Goal: Task Accomplishment & Management: Manage account settings

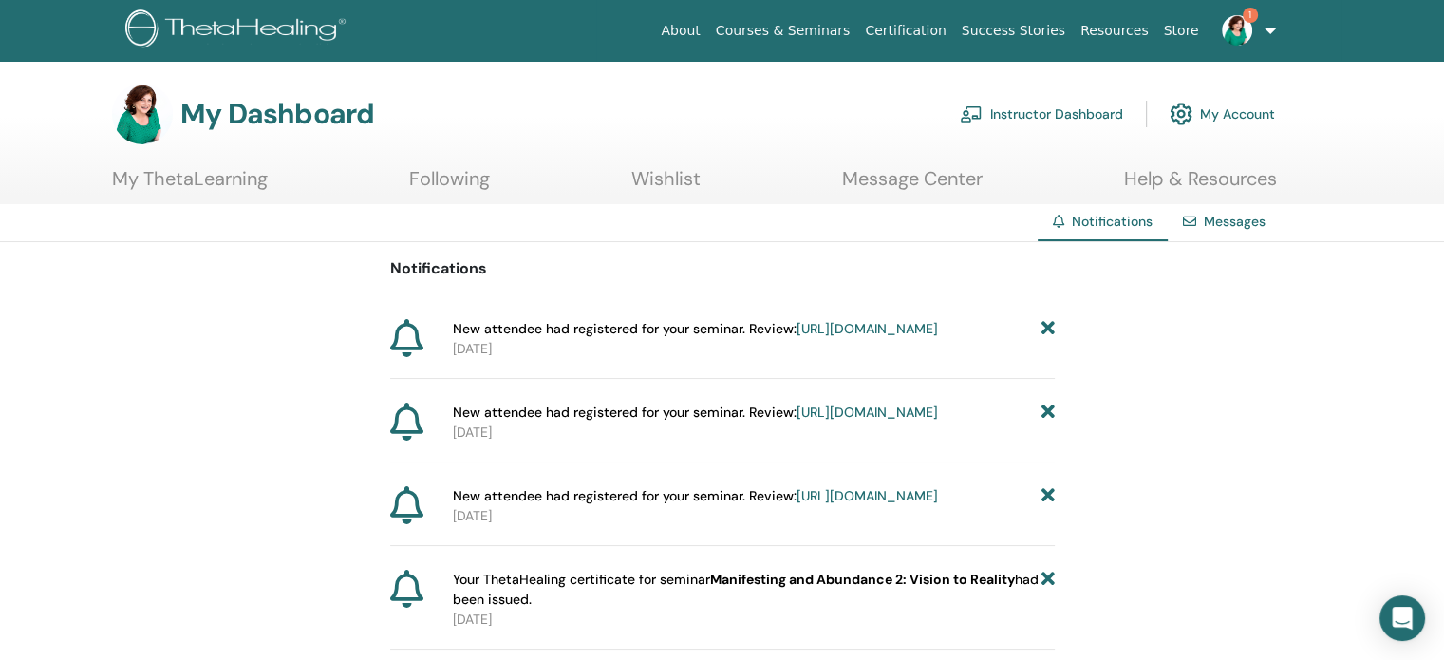
click at [1052, 329] on icon at bounding box center [1046, 329] width 13 height 20
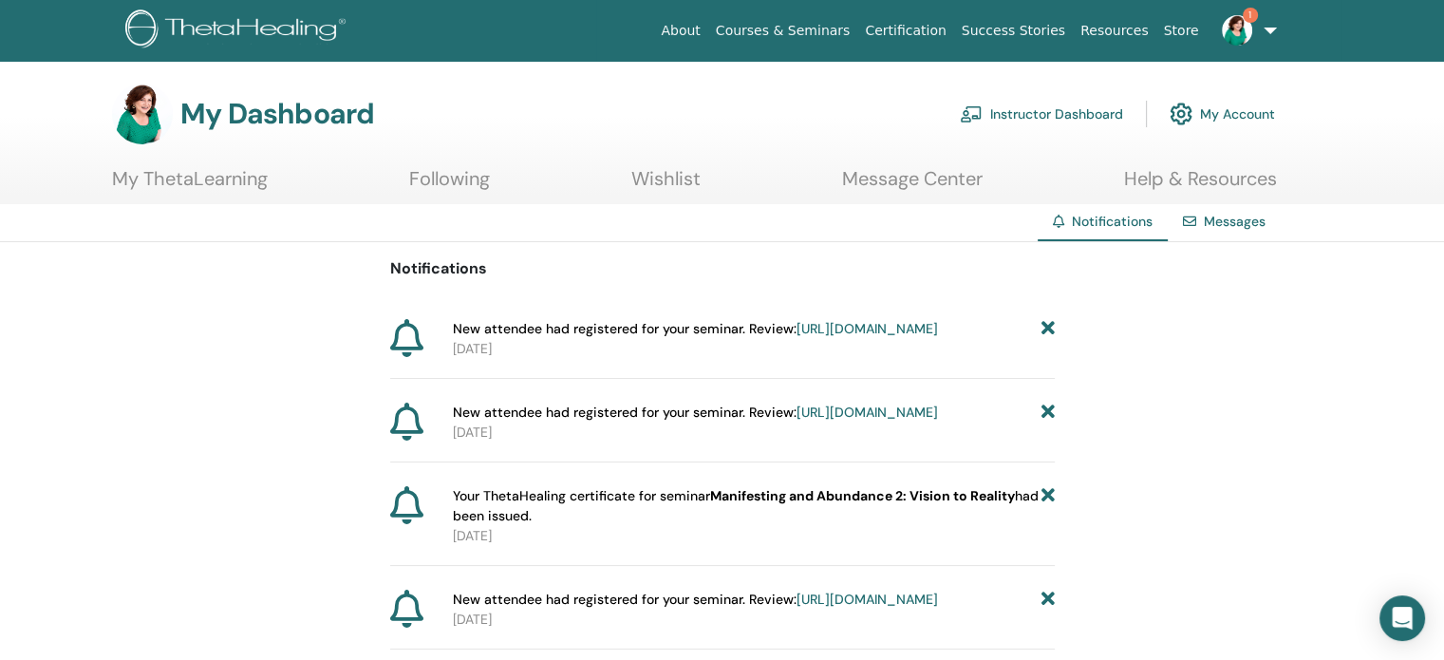
click at [1052, 329] on icon at bounding box center [1046, 329] width 13 height 20
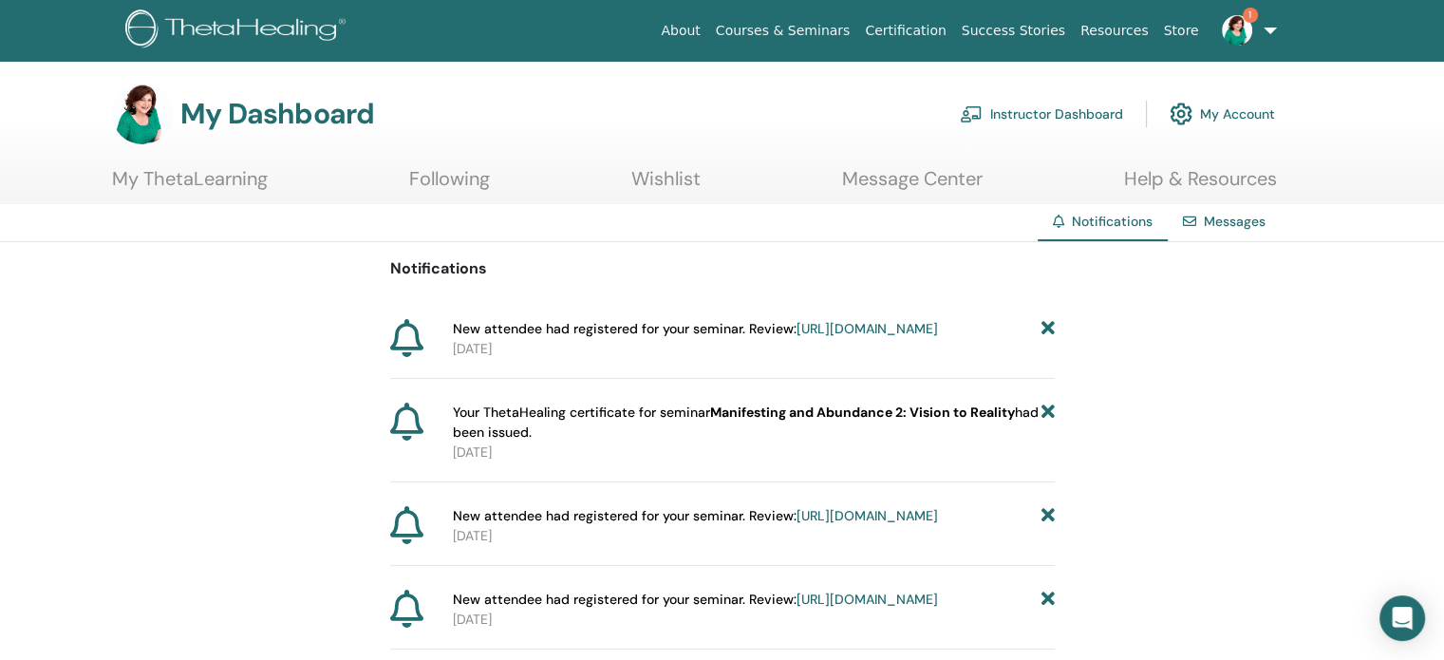
click at [1052, 329] on icon at bounding box center [1046, 329] width 13 height 20
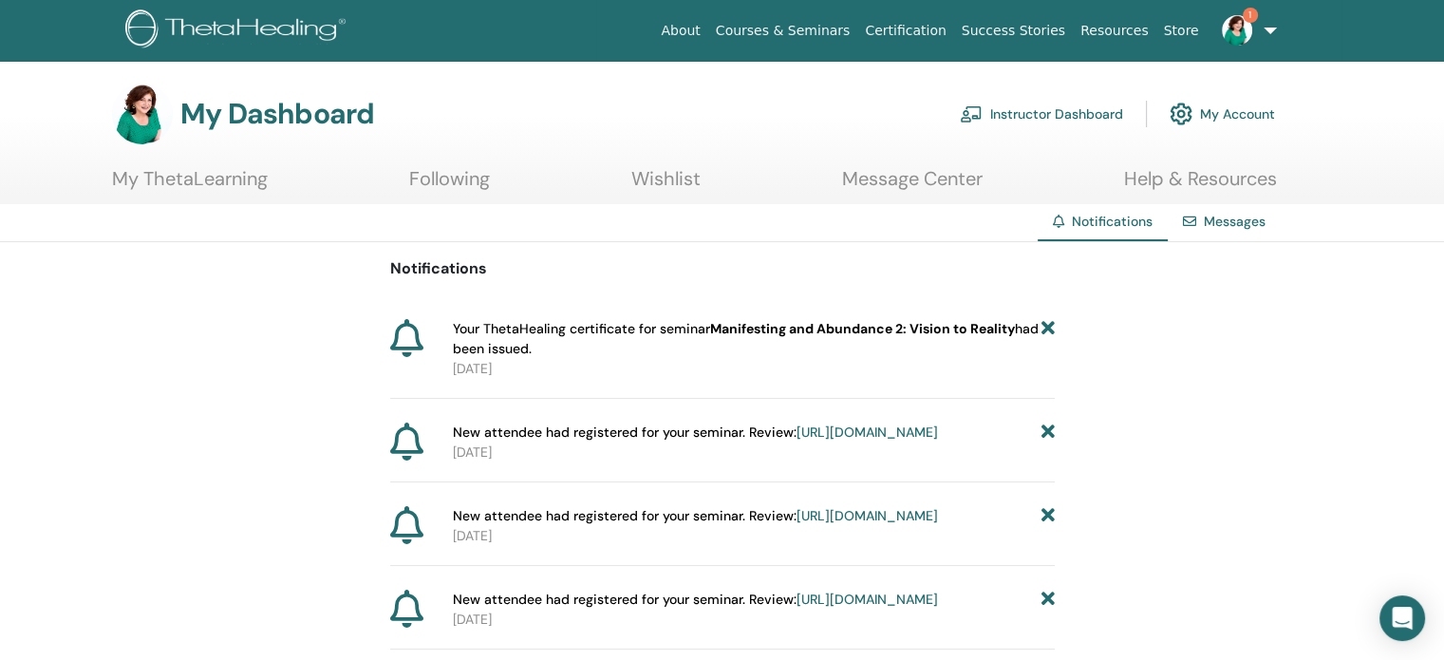
click at [1052, 329] on icon at bounding box center [1046, 339] width 13 height 40
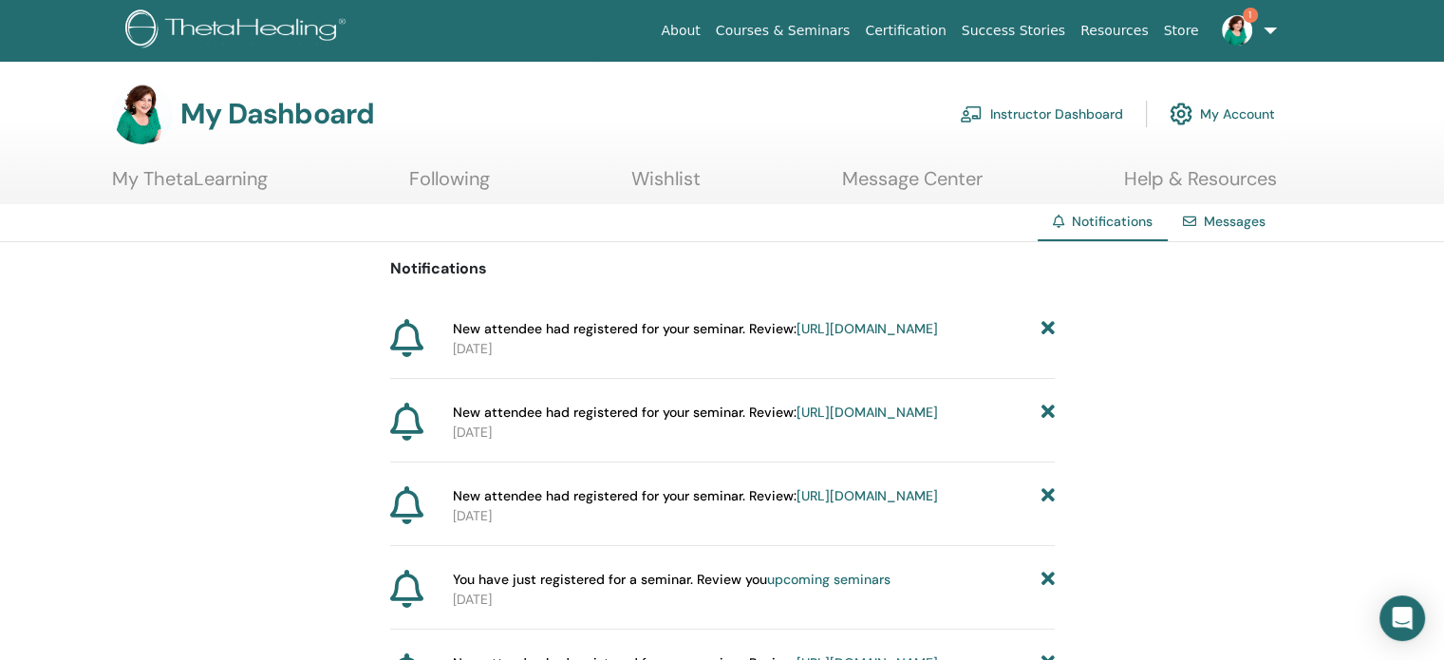
click at [1045, 329] on icon at bounding box center [1046, 329] width 13 height 20
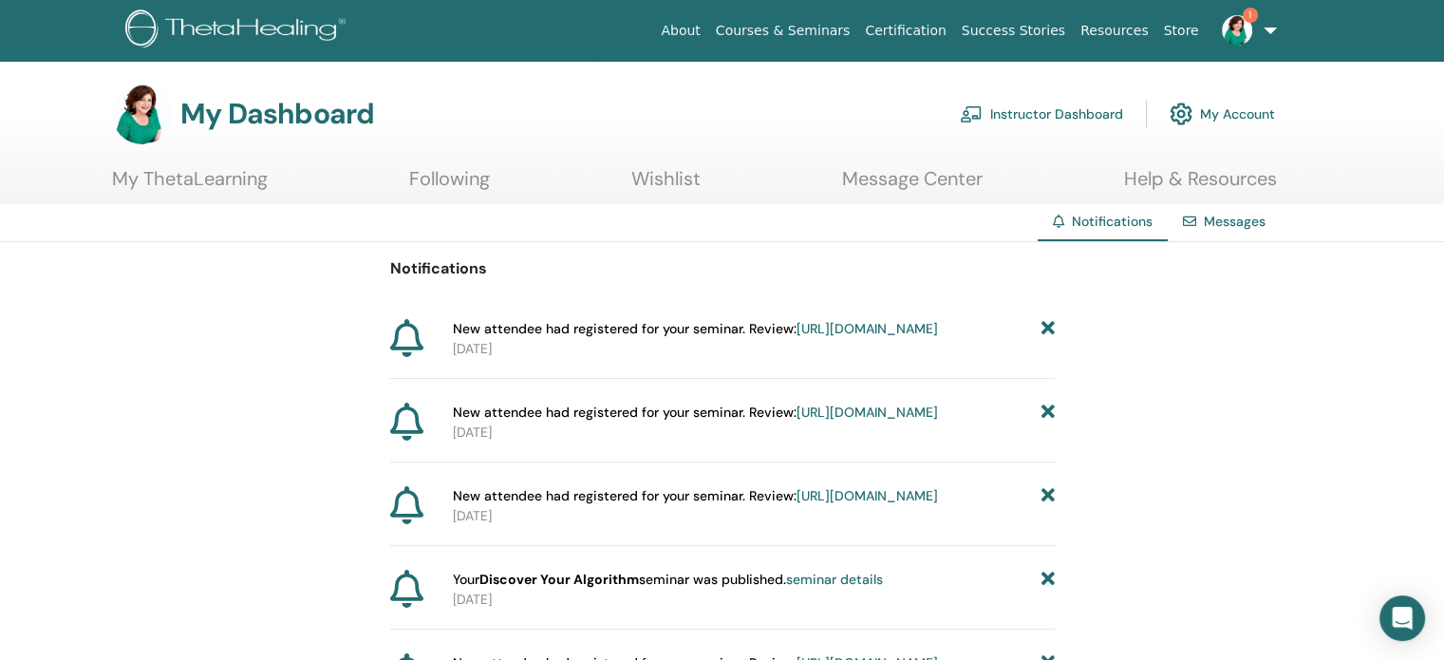
click at [1045, 329] on icon at bounding box center [1046, 329] width 13 height 20
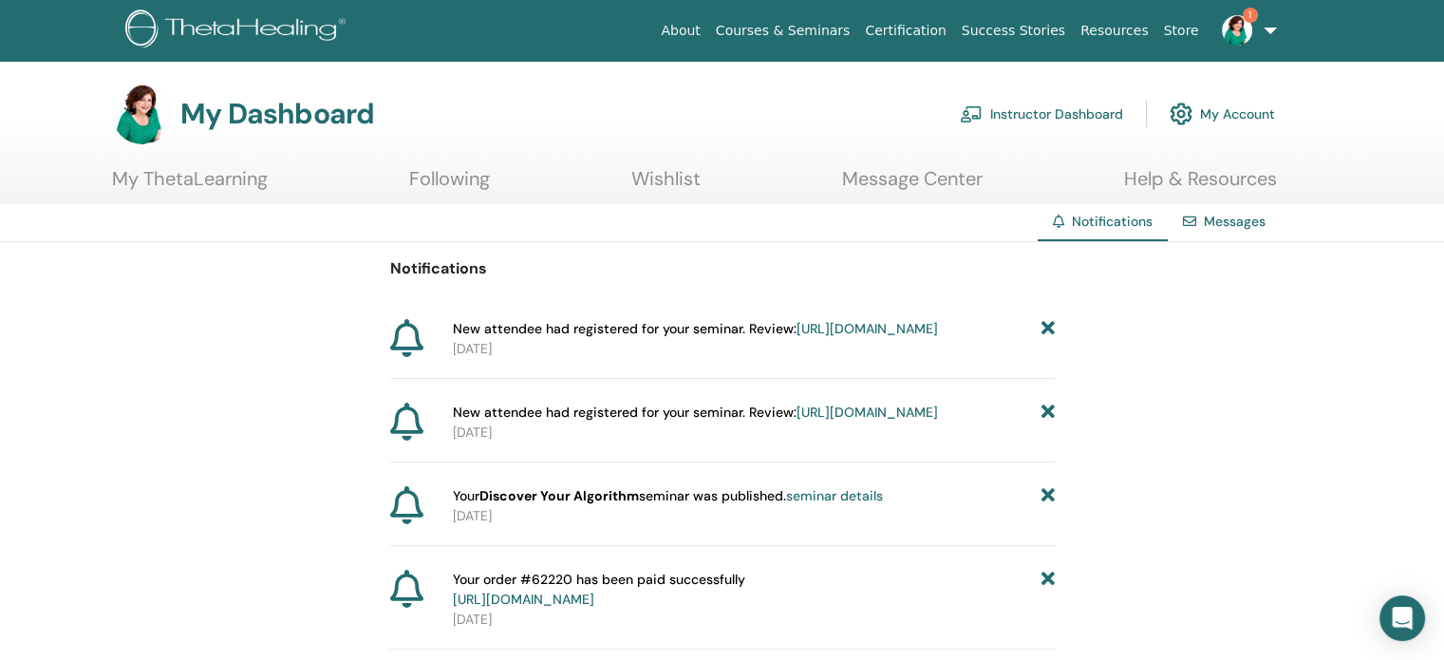
click at [1047, 329] on icon at bounding box center [1046, 329] width 13 height 20
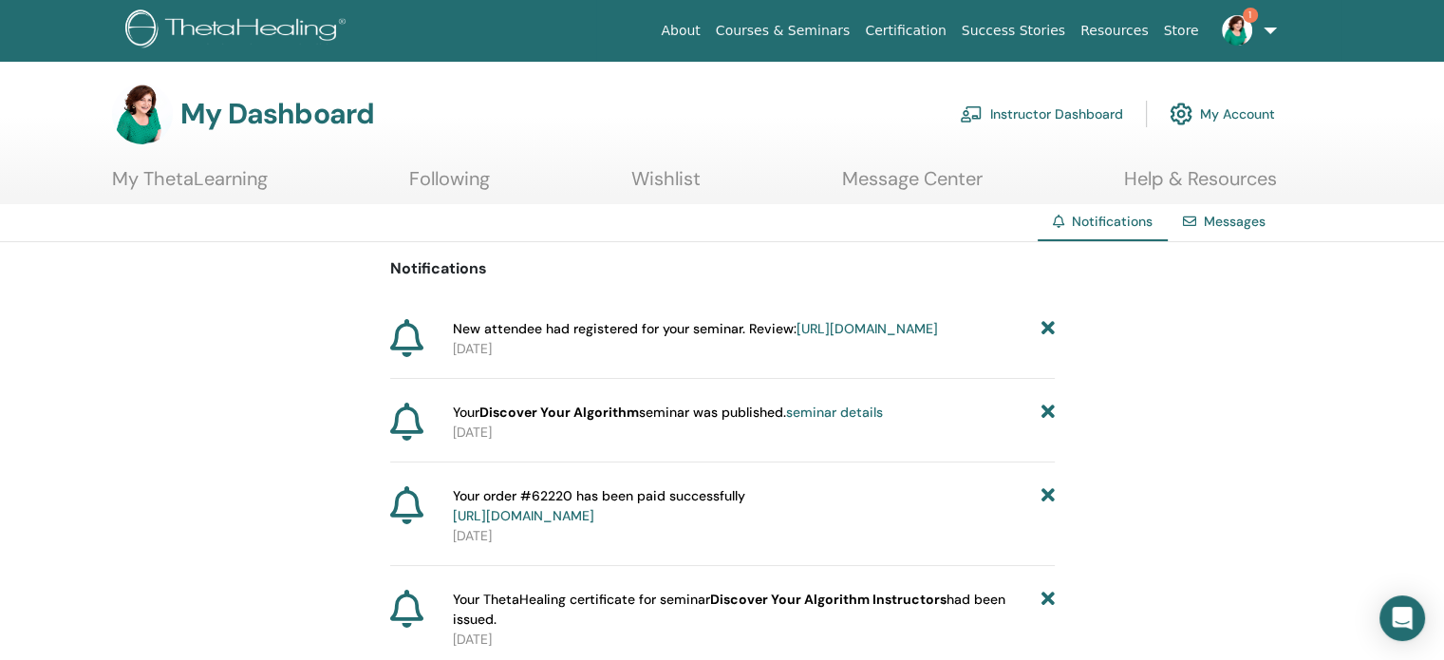
click at [1047, 329] on icon at bounding box center [1046, 329] width 13 height 20
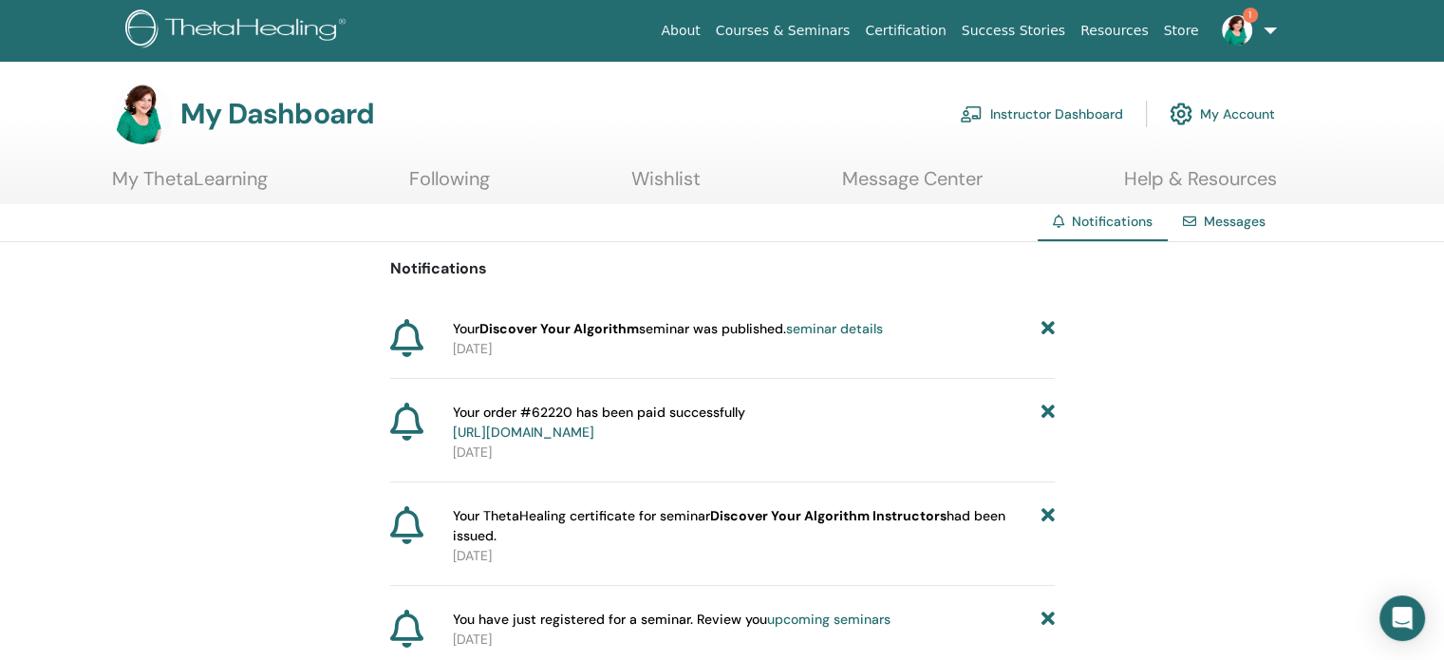
click at [1047, 329] on icon at bounding box center [1046, 329] width 13 height 20
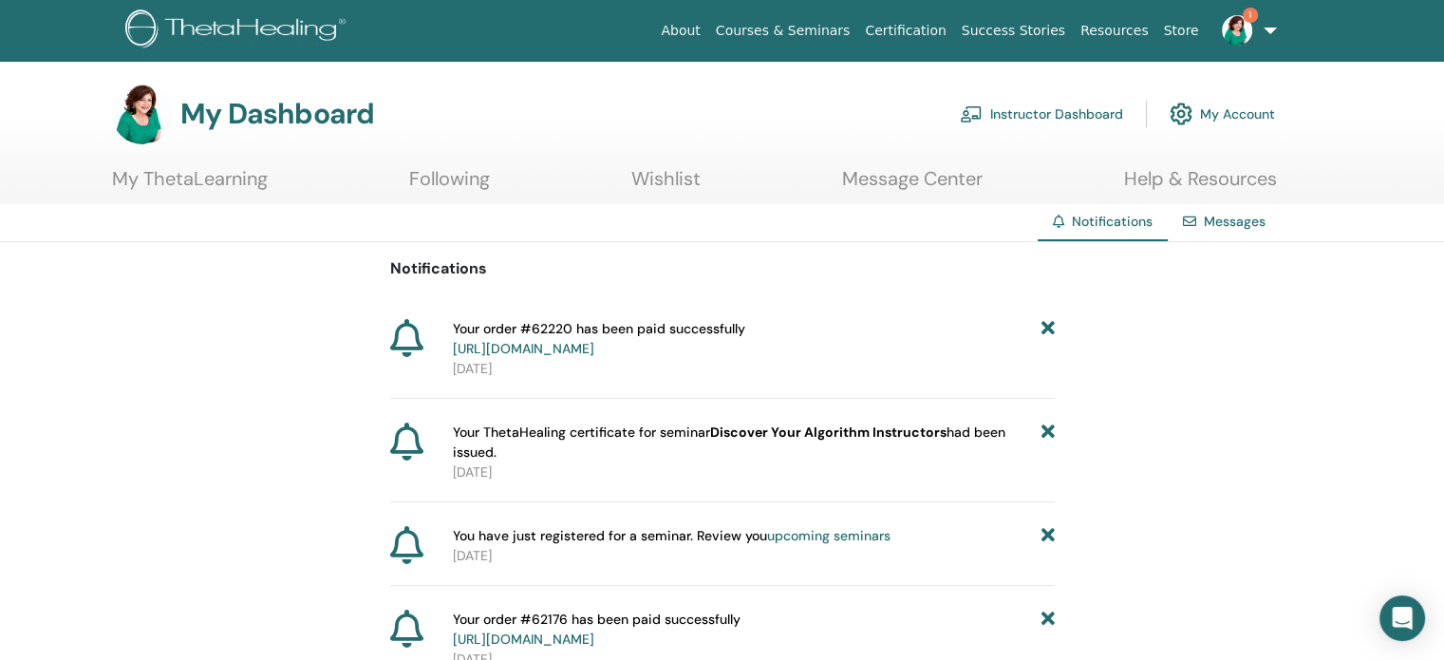
click at [1047, 329] on icon at bounding box center [1046, 339] width 13 height 40
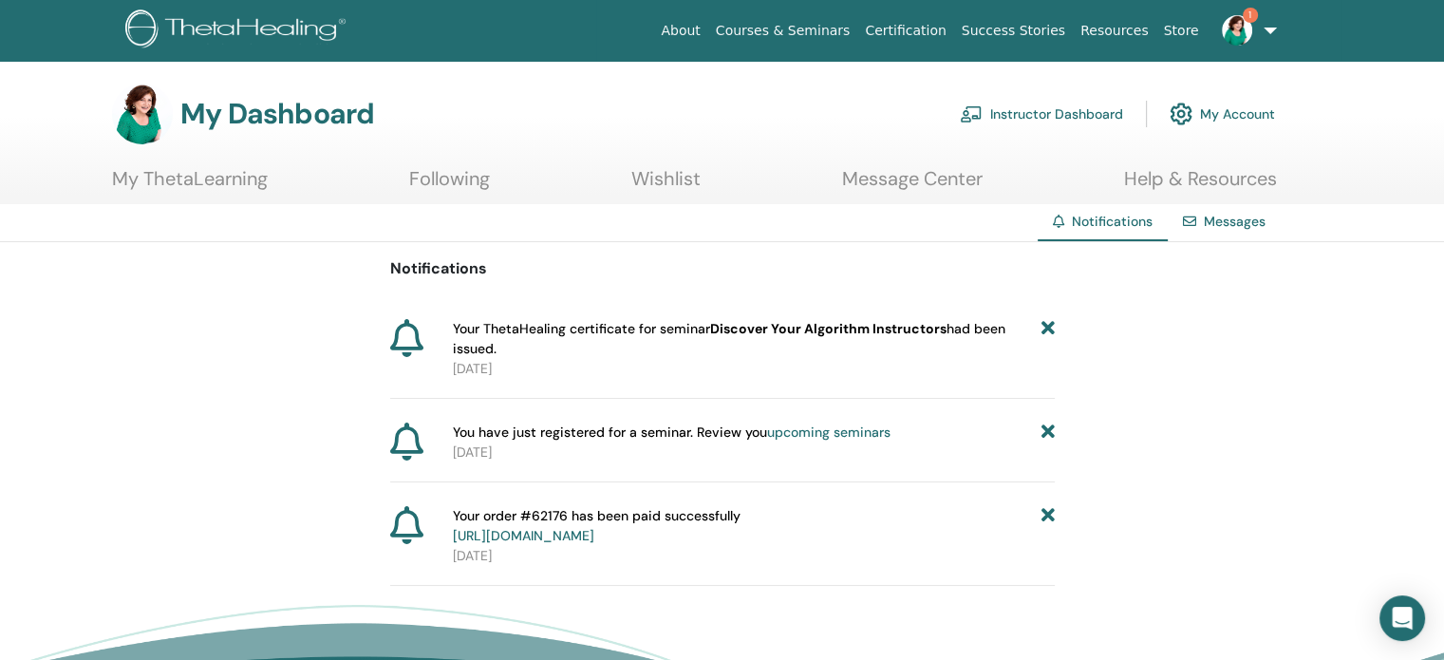
click at [1047, 329] on icon at bounding box center [1046, 339] width 13 height 40
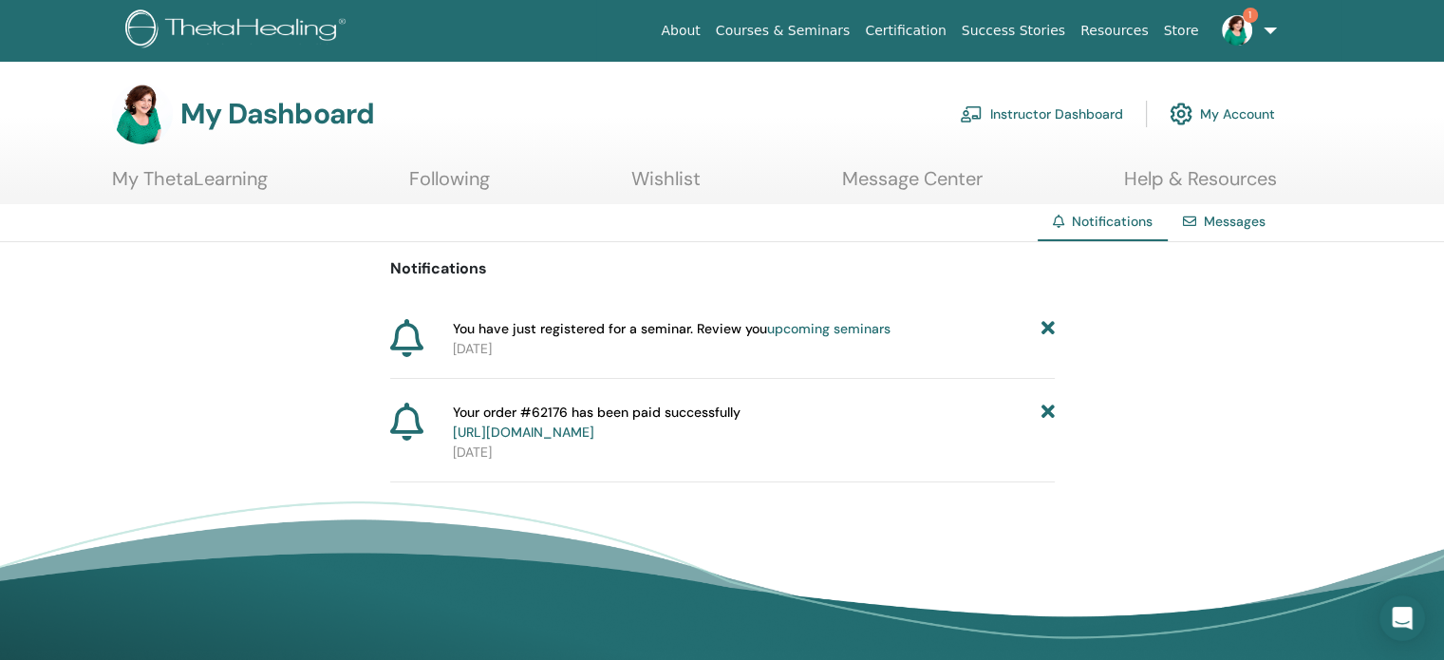
click at [1047, 329] on icon at bounding box center [1046, 329] width 13 height 20
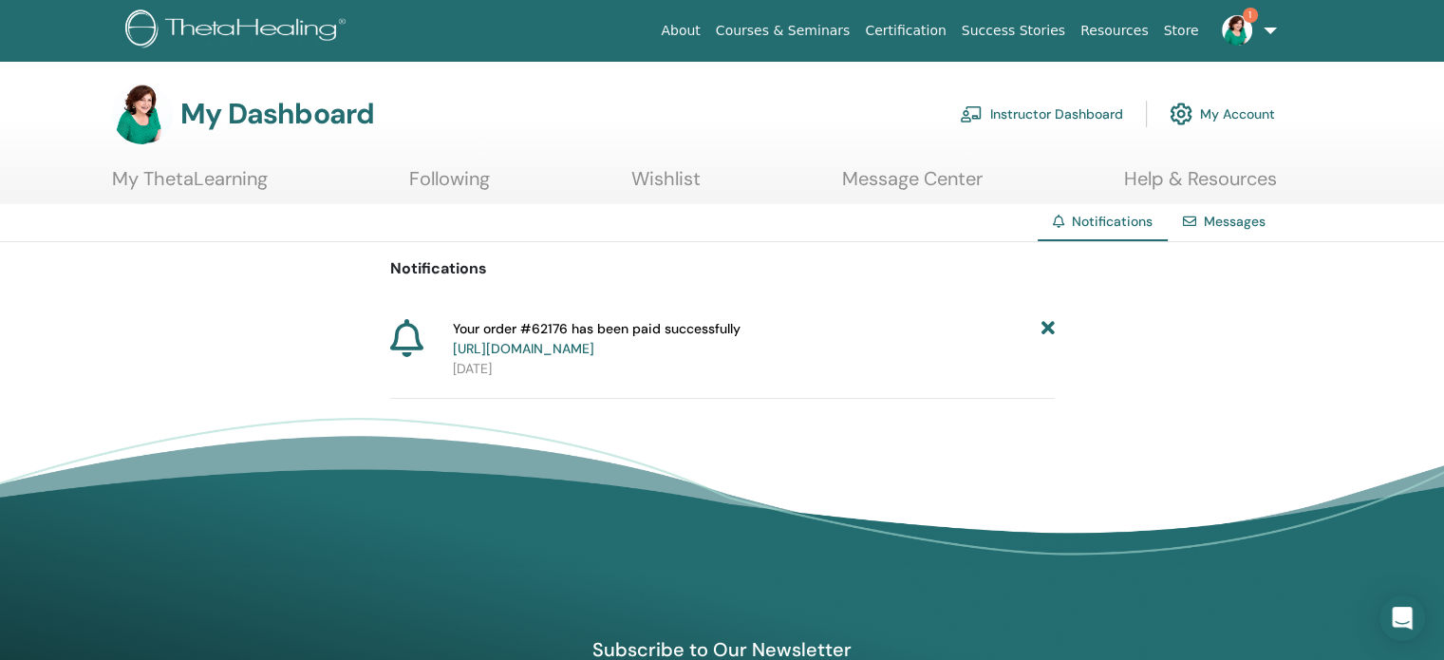
click at [1047, 329] on icon at bounding box center [1046, 339] width 13 height 40
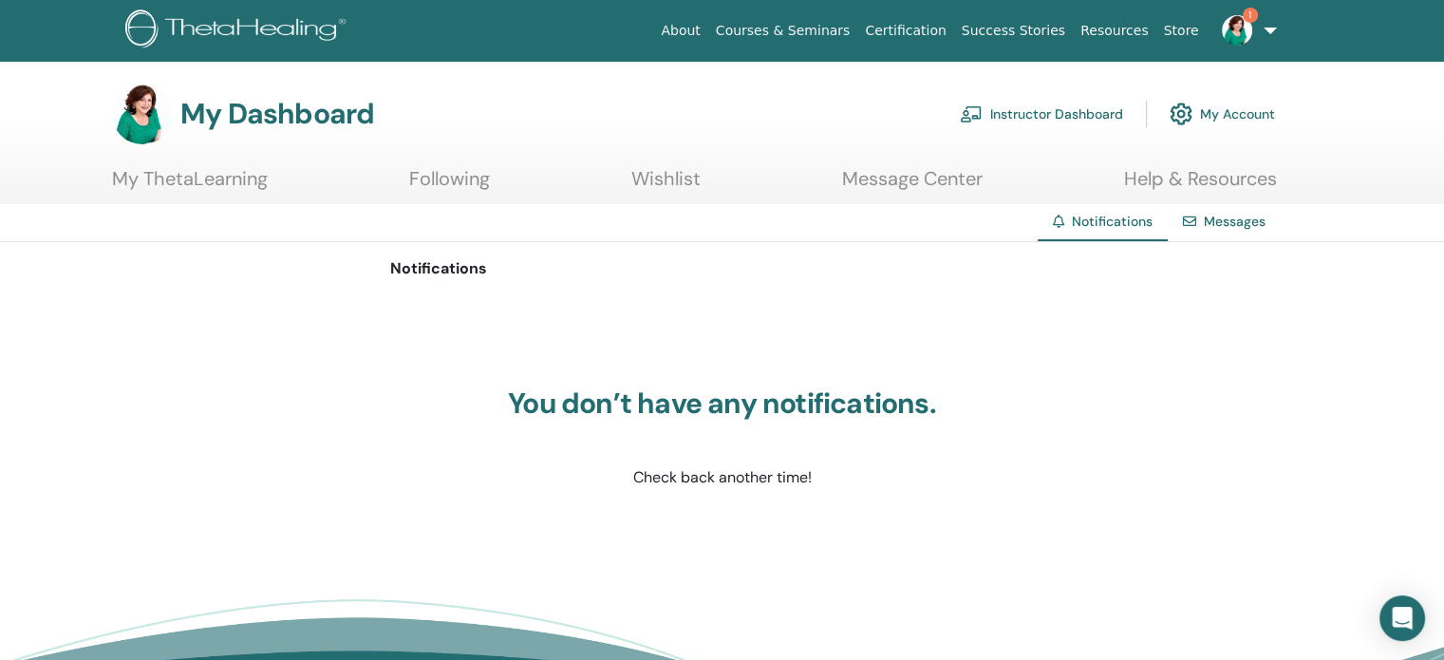
click at [1076, 110] on link "Instructor Dashboard" at bounding box center [1041, 114] width 163 height 42
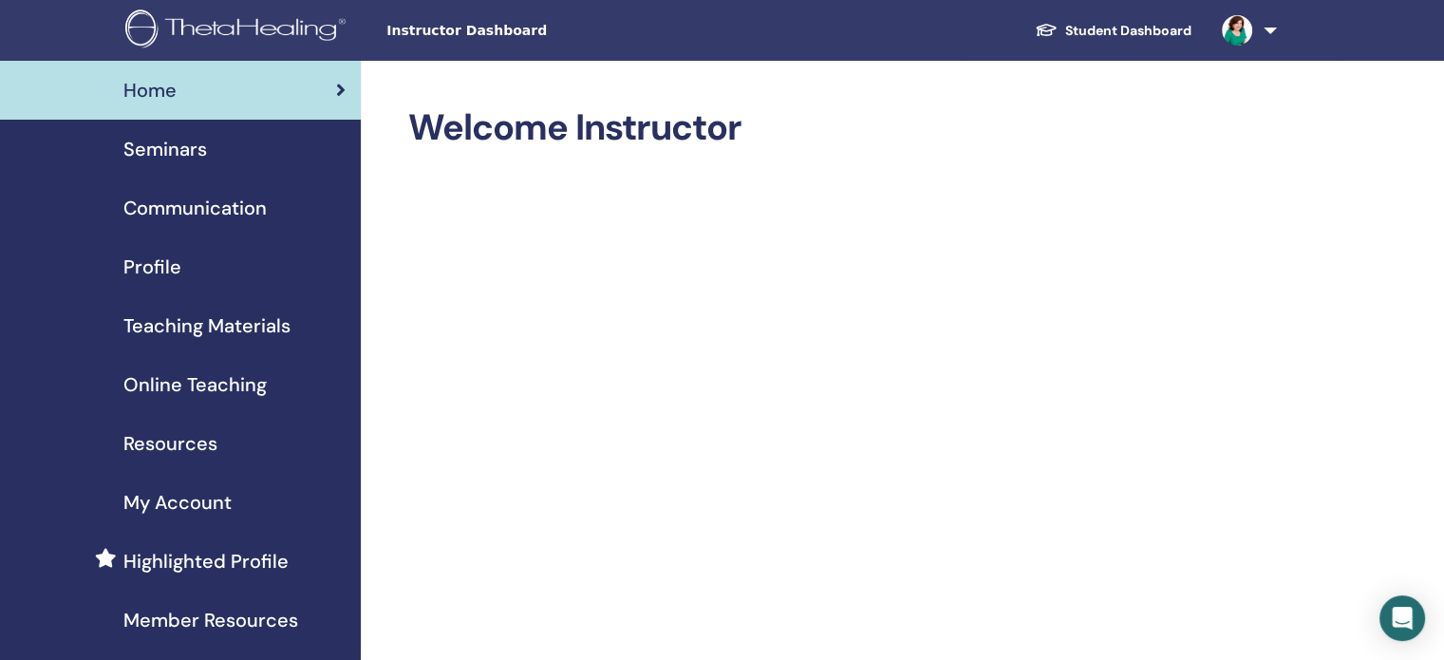
click at [171, 145] on span "Seminars" at bounding box center [165, 149] width 84 height 28
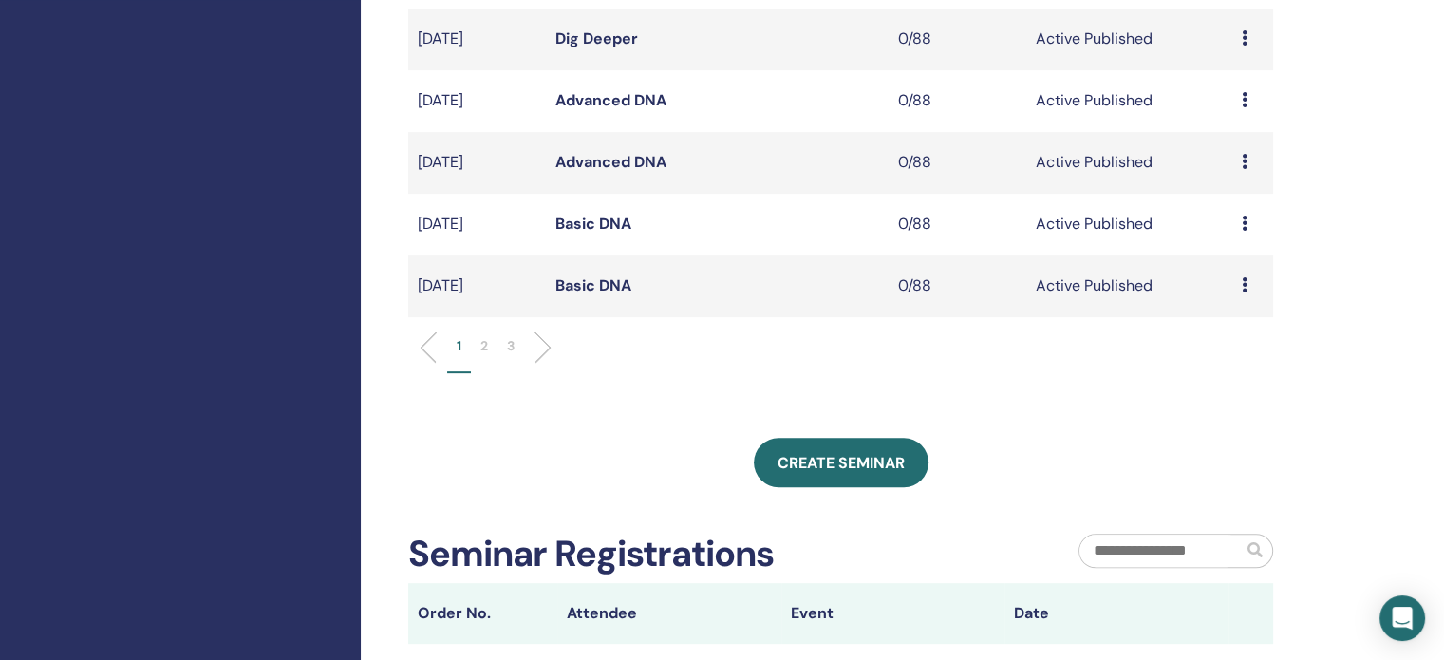
scroll to position [723, 0]
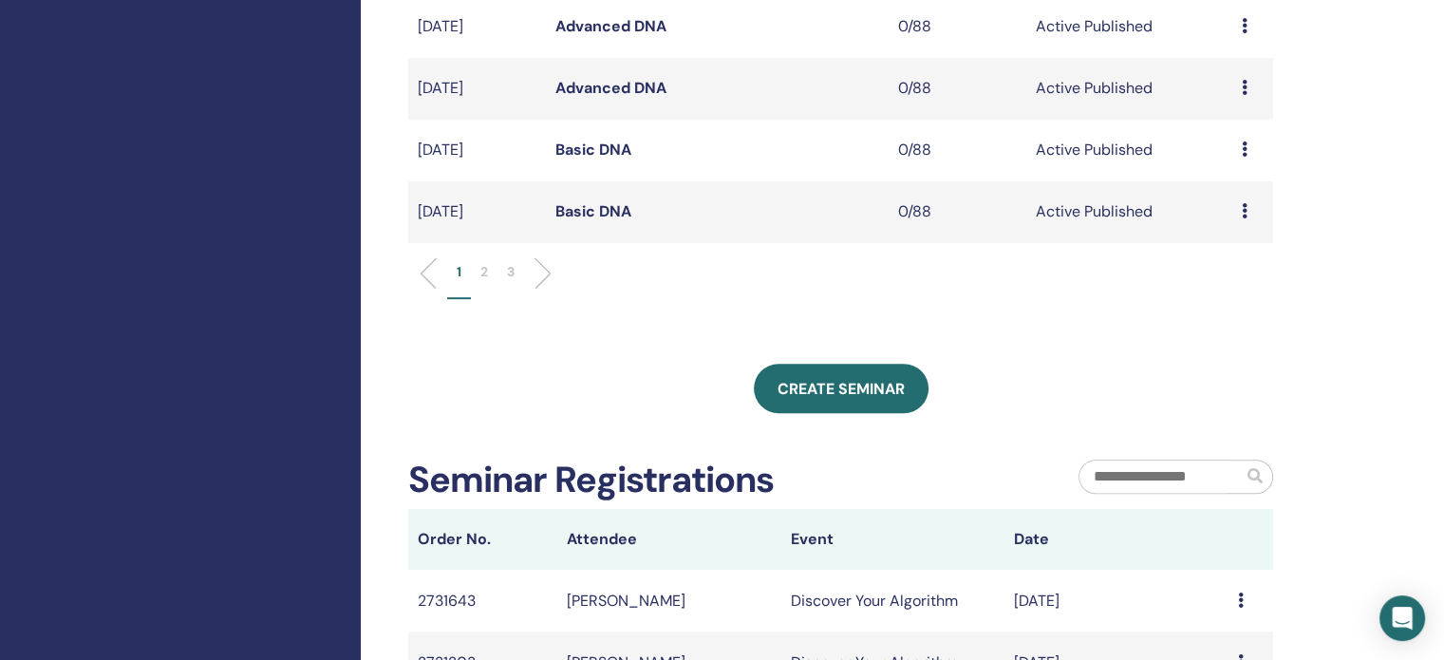
click at [480, 269] on p "2" at bounding box center [484, 272] width 8 height 20
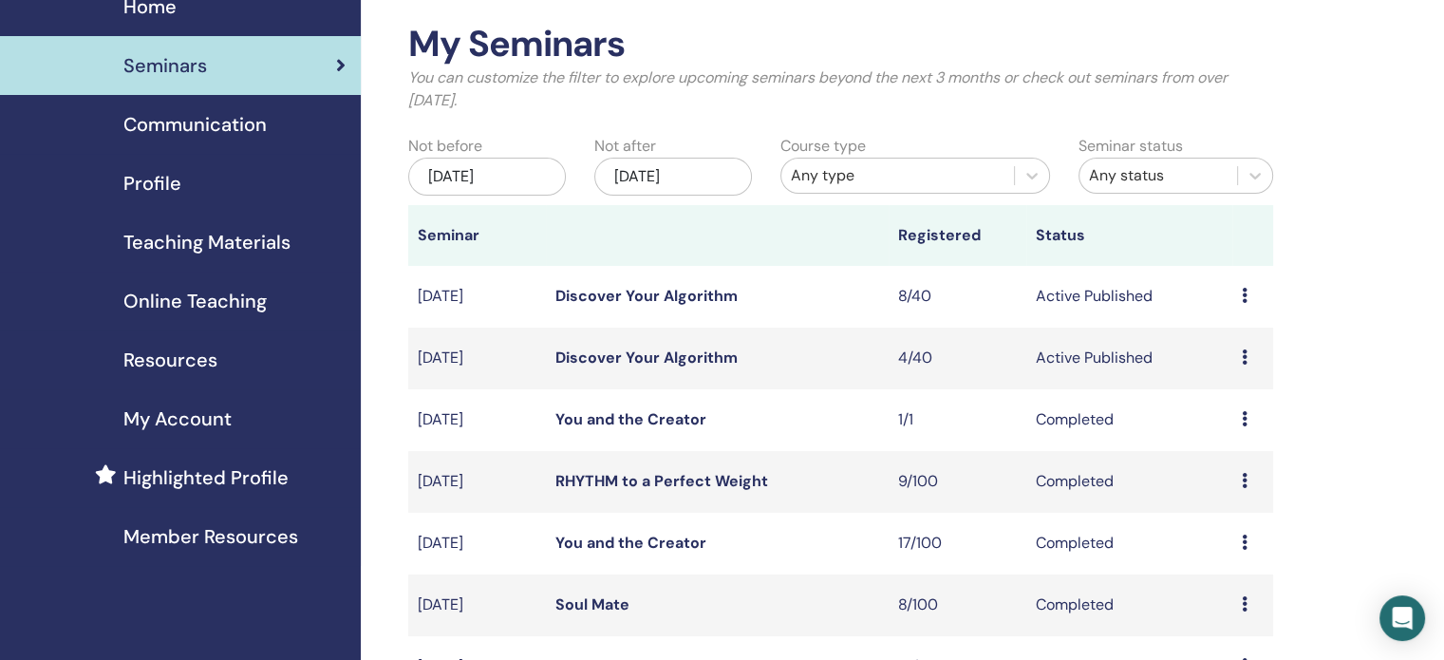
scroll to position [70, 0]
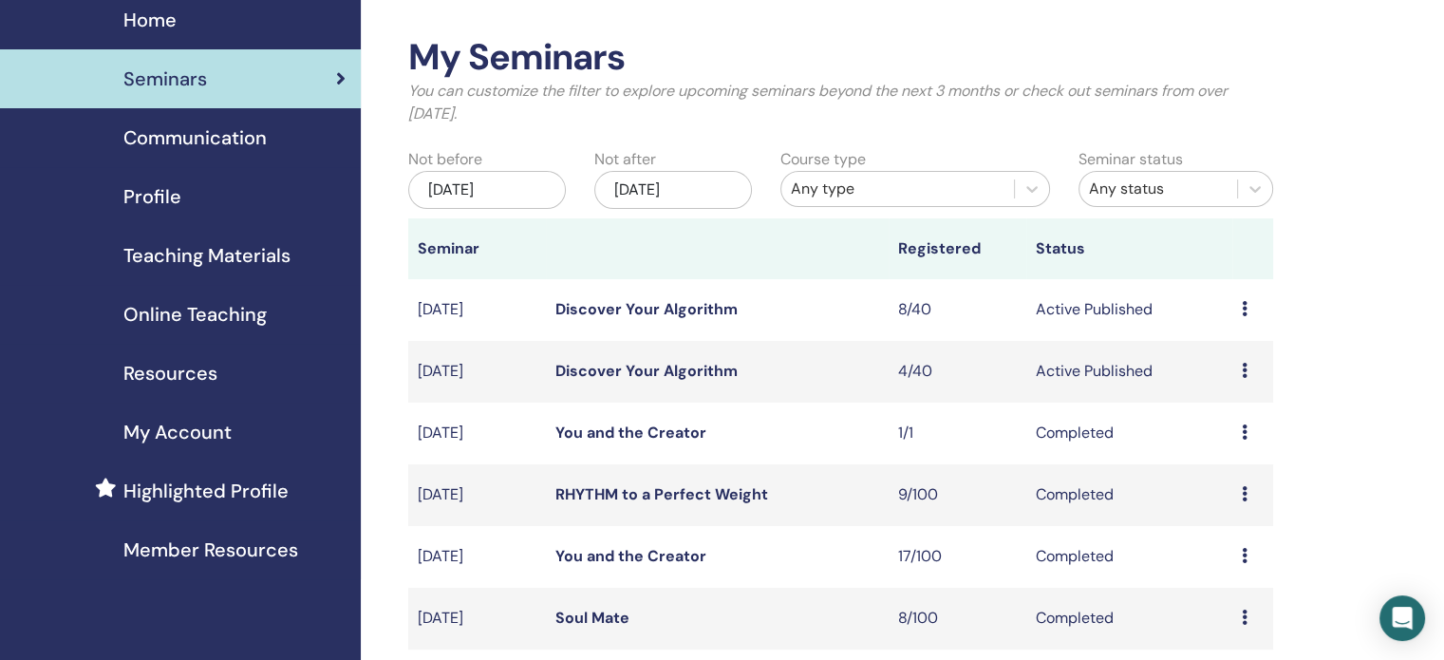
click at [1244, 371] on icon at bounding box center [1245, 370] width 6 height 15
click at [1235, 442] on link "Attendees" at bounding box center [1230, 444] width 72 height 20
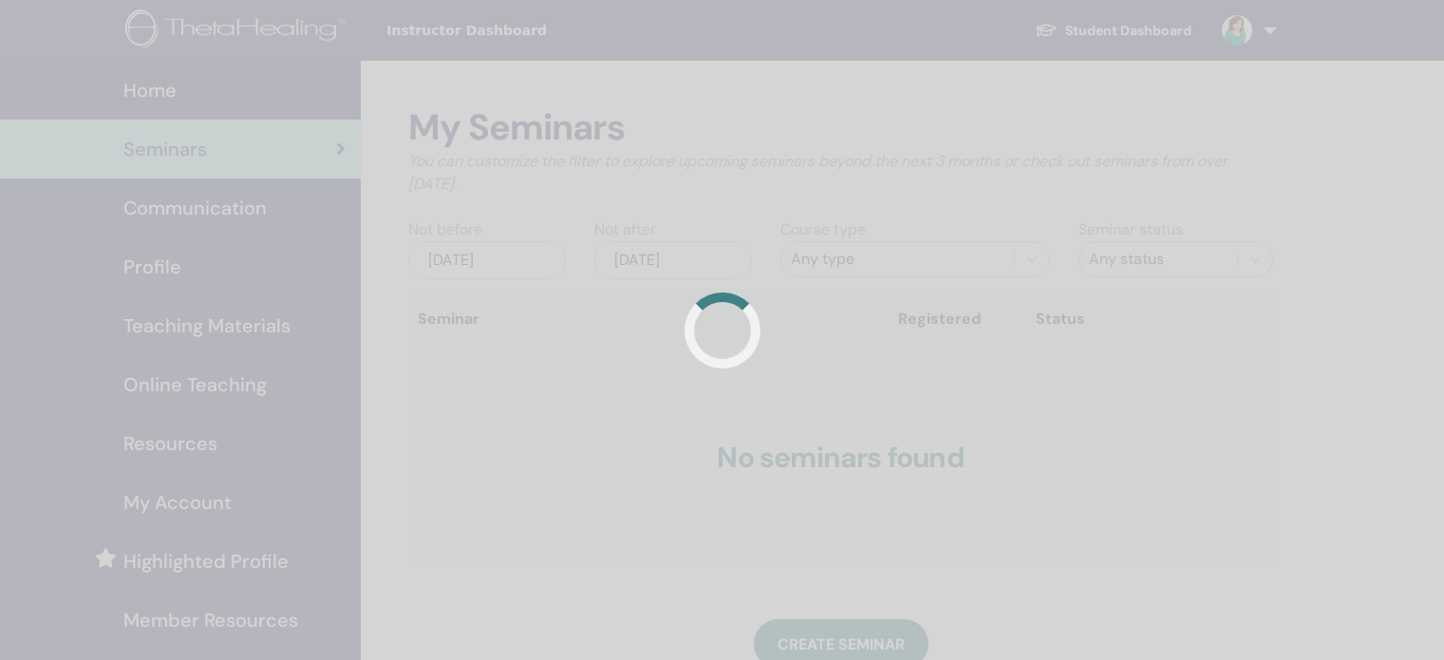
scroll to position [70, 0]
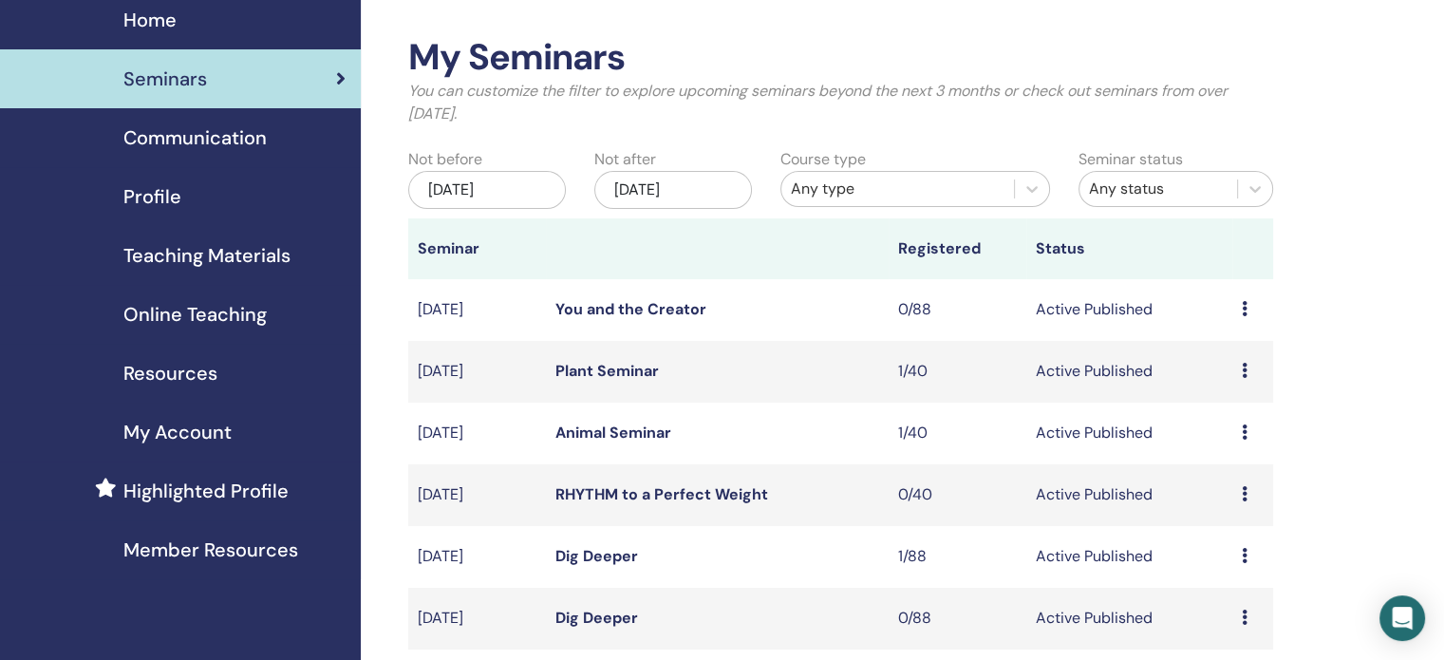
click at [1242, 308] on icon at bounding box center [1245, 308] width 6 height 15
click at [1219, 378] on link "Attendees" at bounding box center [1228, 381] width 72 height 20
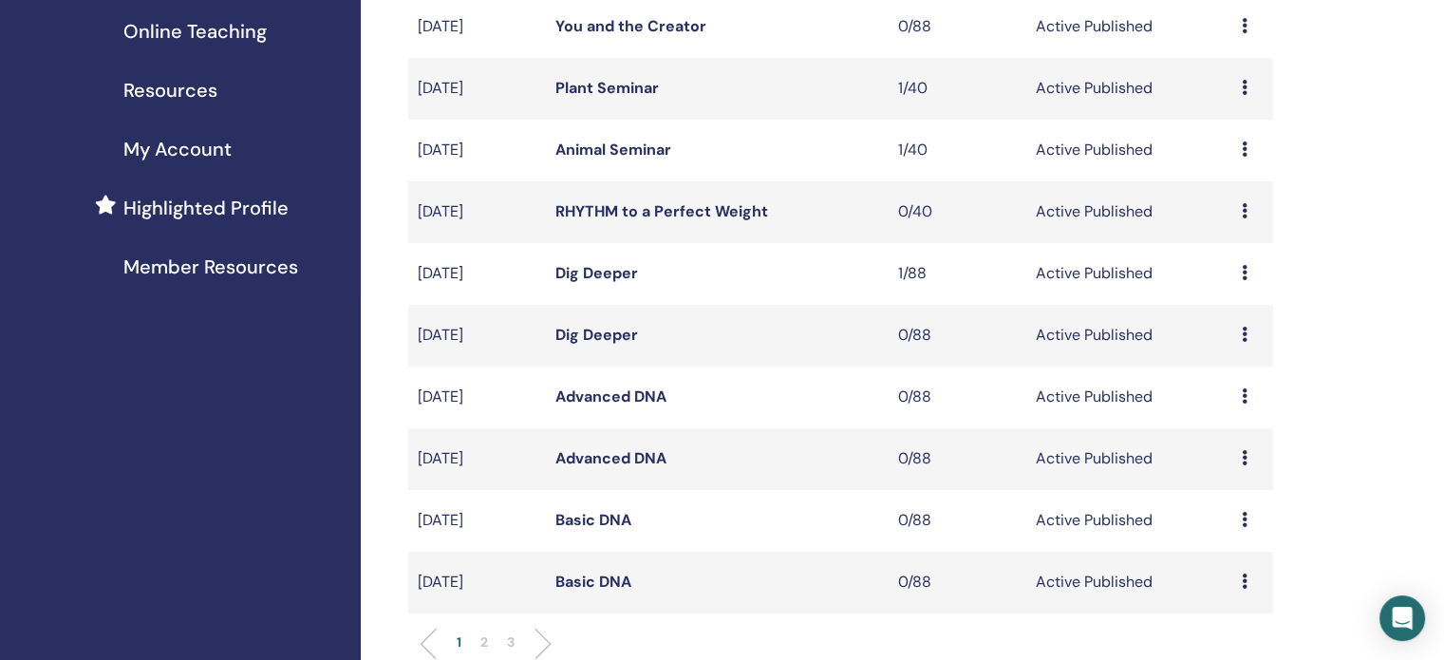
scroll to position [722, 0]
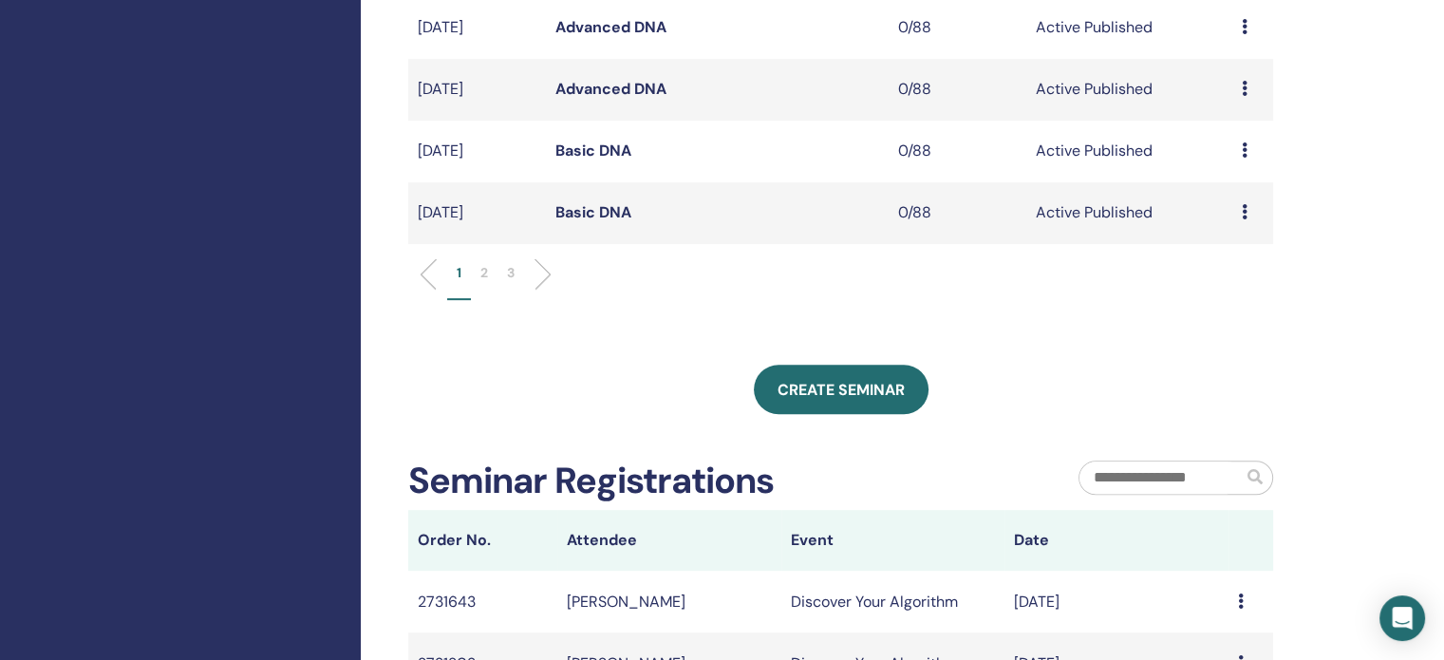
click at [490, 265] on li "2" at bounding box center [484, 281] width 27 height 37
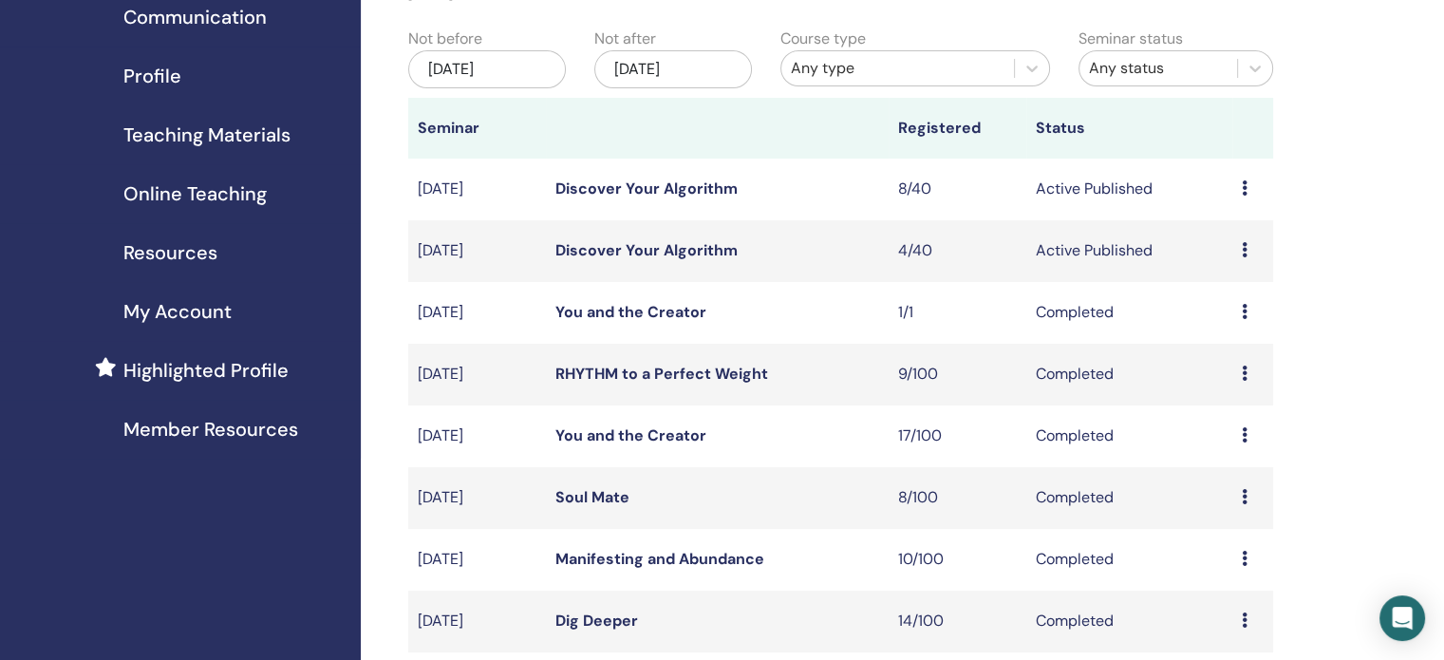
scroll to position [182, 0]
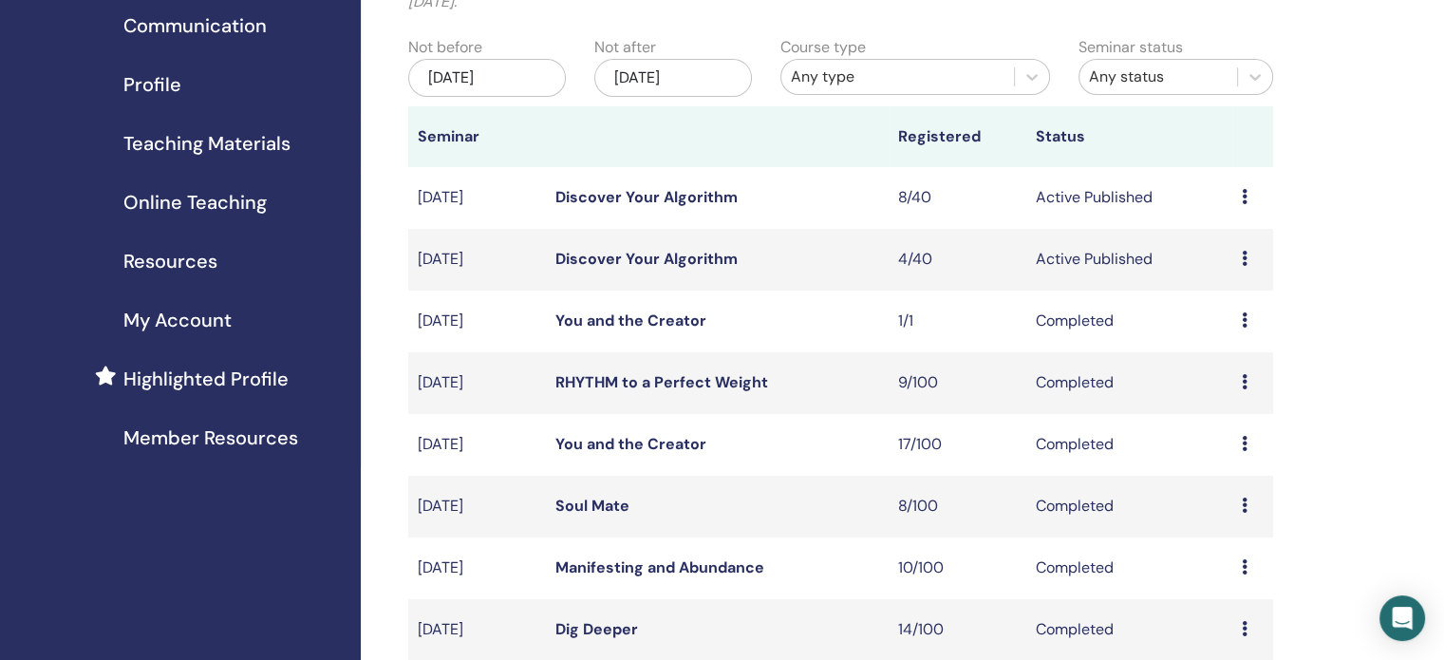
click at [1242, 197] on icon at bounding box center [1245, 196] width 6 height 15
click at [1225, 269] on link "Attendees" at bounding box center [1228, 271] width 72 height 20
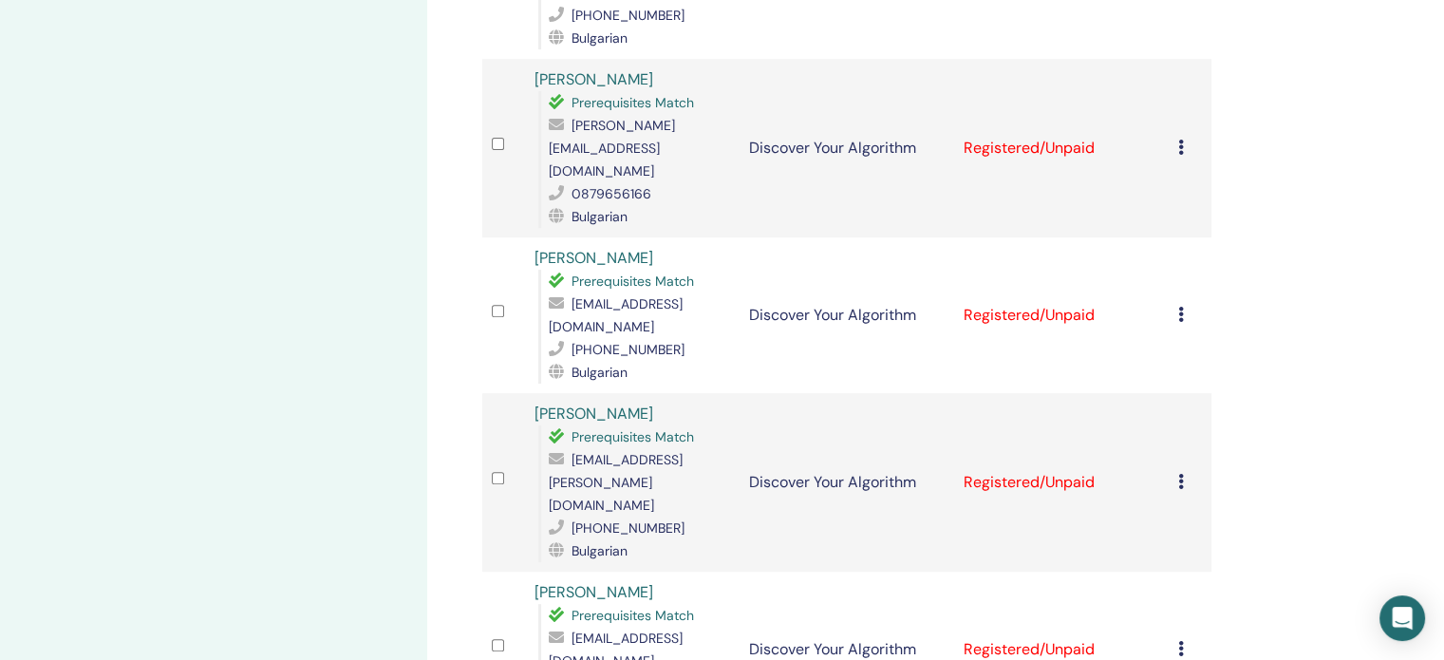
scroll to position [701, 0]
